Goal: Information Seeking & Learning: Check status

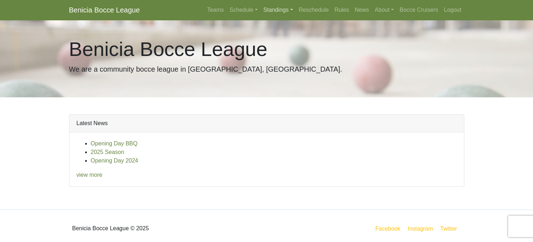
click at [275, 9] on link "Standings" at bounding box center [278, 10] width 35 height 14
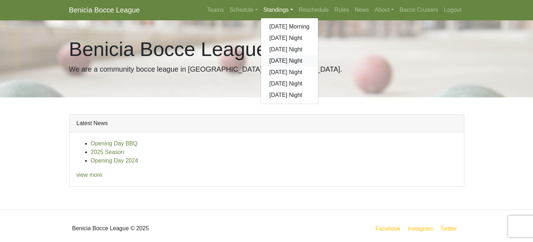
click at [284, 62] on link "[DATE] Night" at bounding box center [289, 60] width 57 height 11
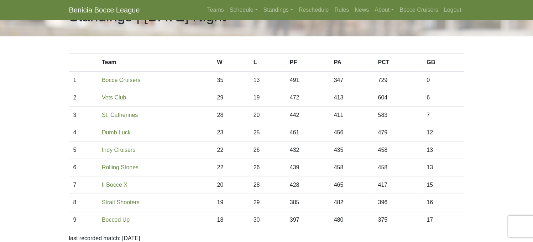
scroll to position [12, 0]
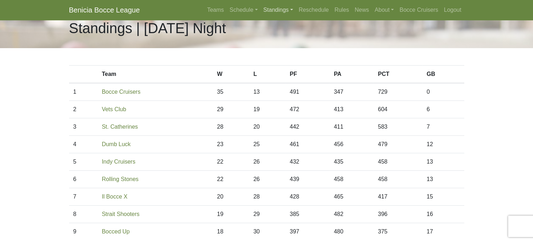
click at [274, 7] on link "Standings" at bounding box center [278, 10] width 35 height 14
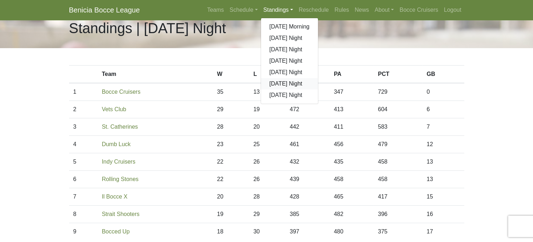
click at [278, 84] on link "[DATE] Night" at bounding box center [289, 83] width 57 height 11
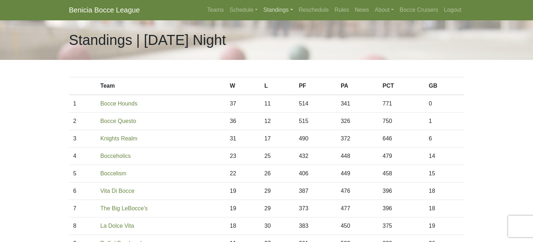
click at [272, 10] on link "Standings" at bounding box center [278, 10] width 35 height 14
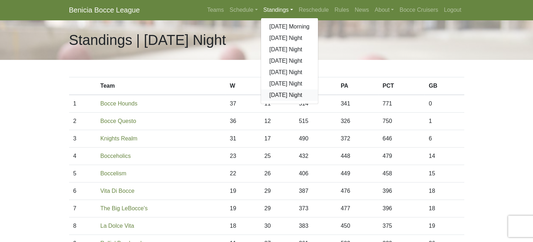
click at [278, 93] on link "[DATE] Night" at bounding box center [289, 94] width 57 height 11
